Goal: Check status

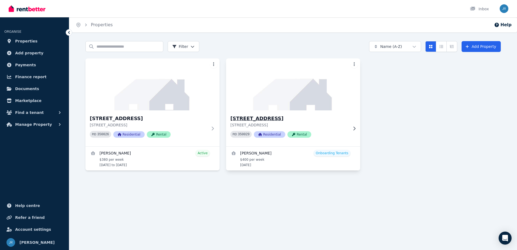
click at [286, 118] on h3 "[STREET_ADDRESS]" at bounding box center [289, 119] width 118 height 8
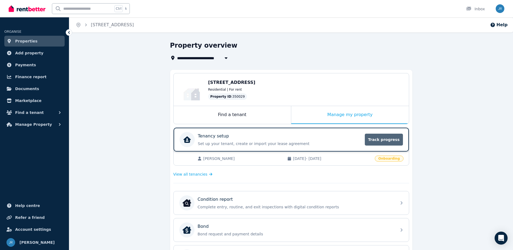
click at [383, 139] on span "Track progress" at bounding box center [384, 140] width 38 height 12
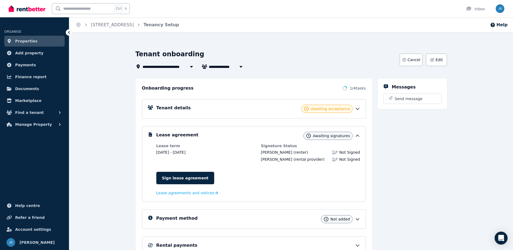
click at [334, 107] on span "Awaiting acceptance" at bounding box center [330, 108] width 39 height 5
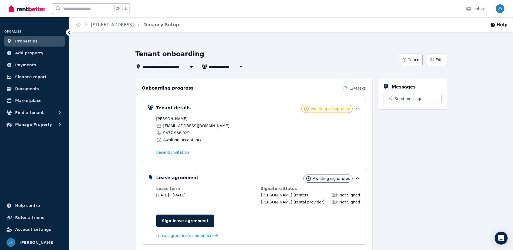
click at [170, 154] on span "Resend invitation" at bounding box center [172, 152] width 33 height 5
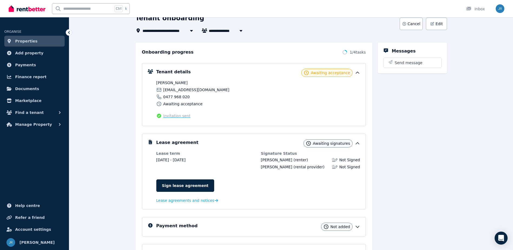
scroll to position [27, 0]
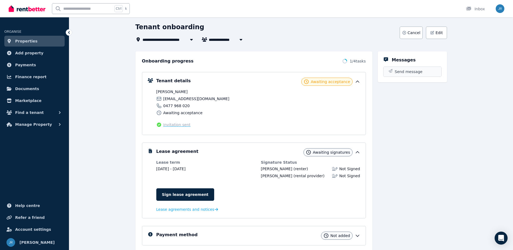
click at [411, 71] on span "Send message" at bounding box center [409, 71] width 28 height 5
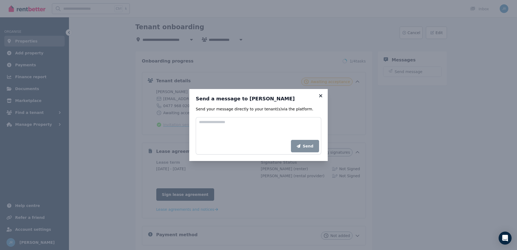
click at [321, 97] on icon at bounding box center [320, 95] width 3 height 3
